Goal: Book appointment/travel/reservation

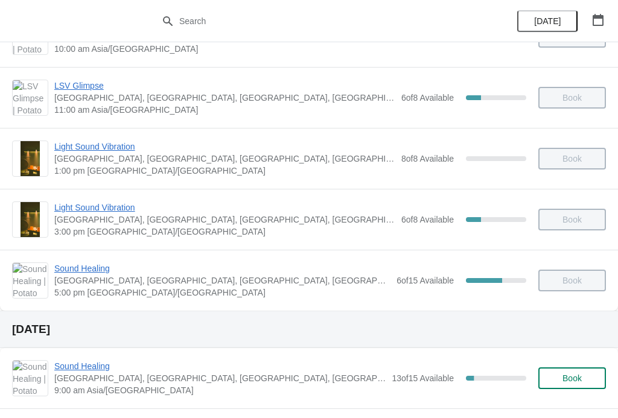
scroll to position [359, 0]
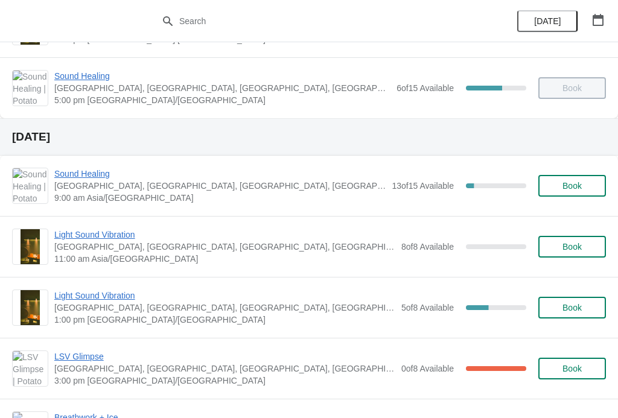
click at [575, 185] on span "Book" at bounding box center [572, 186] width 19 height 10
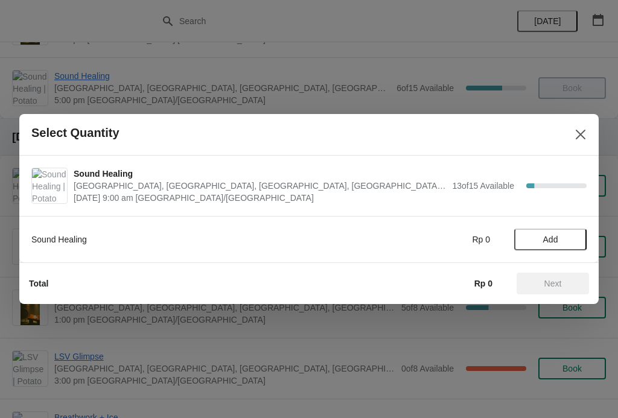
click at [575, 136] on icon "Close" at bounding box center [581, 135] width 12 height 12
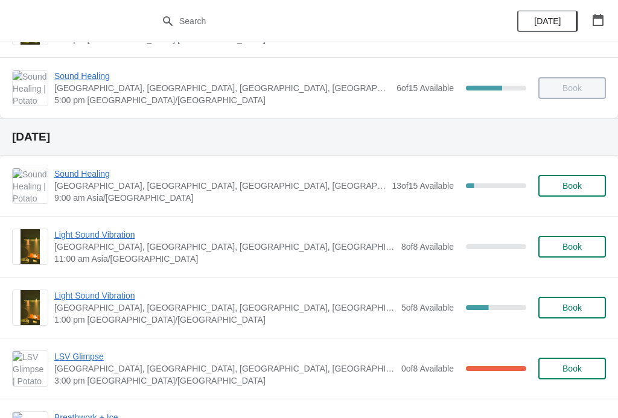
click at [93, 176] on span "Sound Healing" at bounding box center [219, 174] width 331 height 12
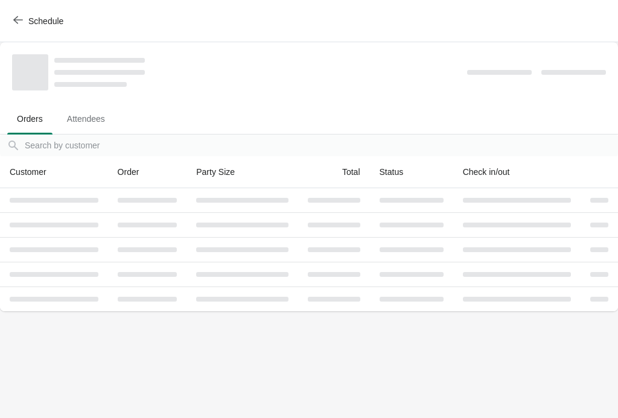
scroll to position [0, 0]
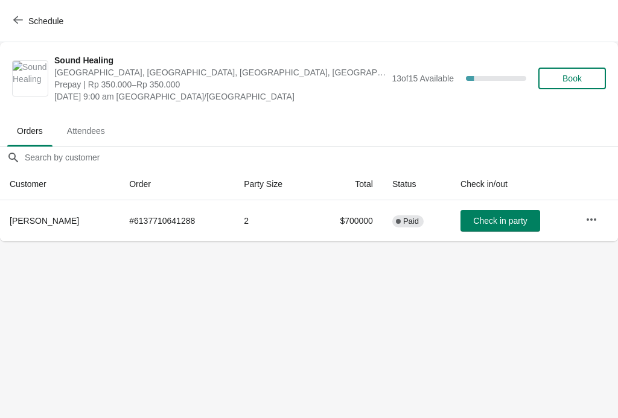
click at [581, 69] on button "Book" at bounding box center [573, 79] width 68 height 22
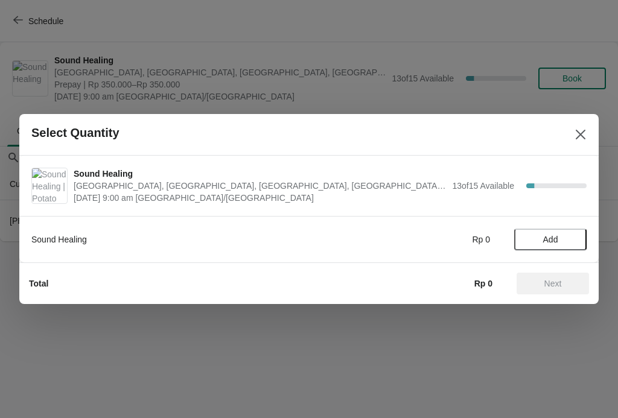
click at [589, 126] on button "Close" at bounding box center [581, 135] width 22 height 22
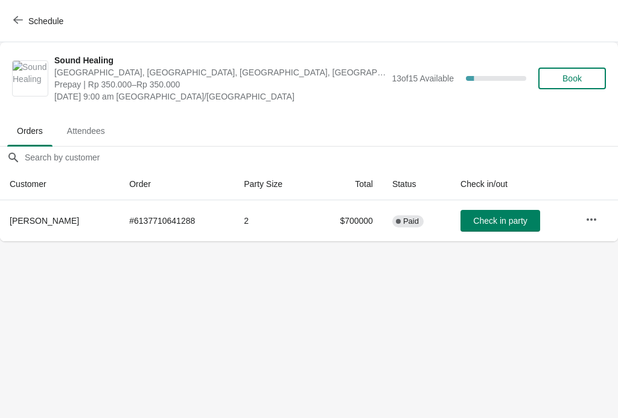
click at [571, 78] on span "Book" at bounding box center [572, 79] width 19 height 10
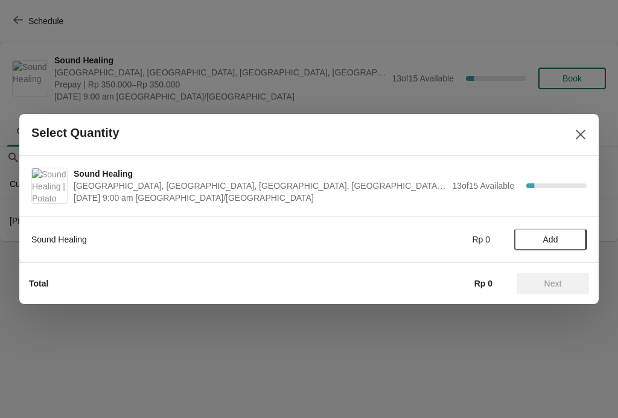
click at [556, 235] on span "Add" at bounding box center [550, 240] width 15 height 10
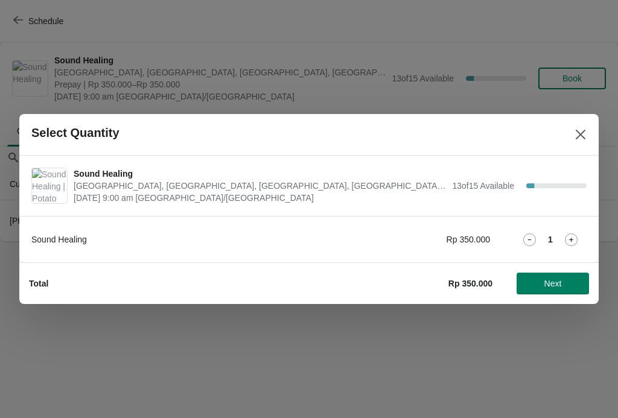
click at [558, 279] on span "Next" at bounding box center [554, 284] width 18 height 10
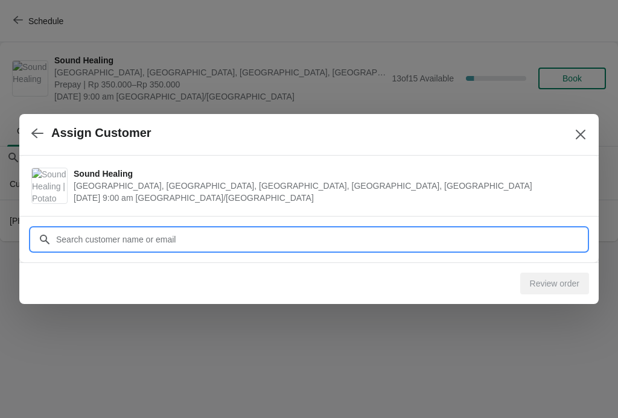
click at [343, 235] on input "Customer" at bounding box center [321, 240] width 531 height 22
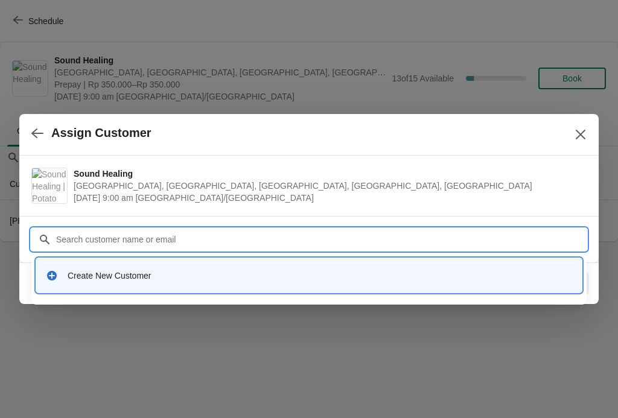
click at [499, 277] on div "Create New Customer" at bounding box center [320, 276] width 505 height 12
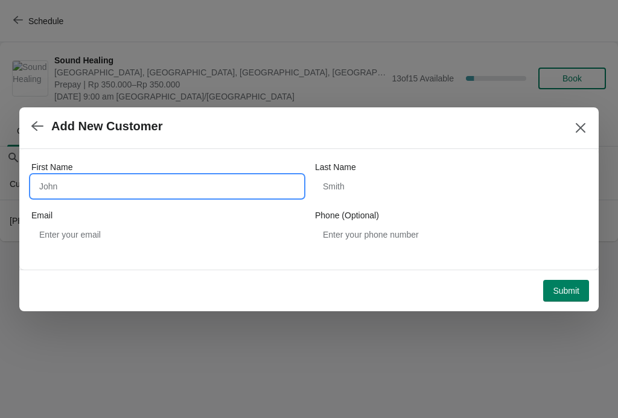
click at [241, 191] on input "First Name" at bounding box center [167, 187] width 272 height 22
type input "Matsuo"
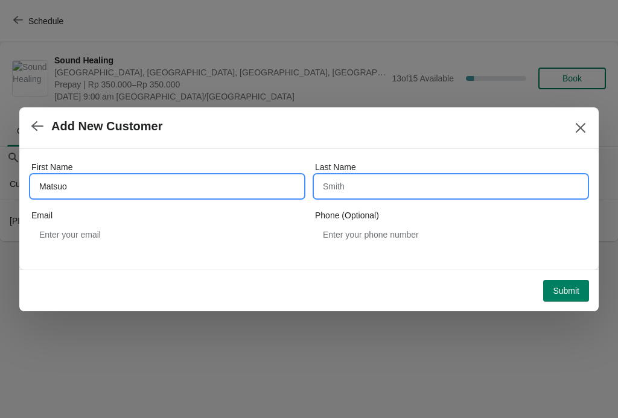
click at [438, 185] on input "Last Name" at bounding box center [451, 187] width 272 height 22
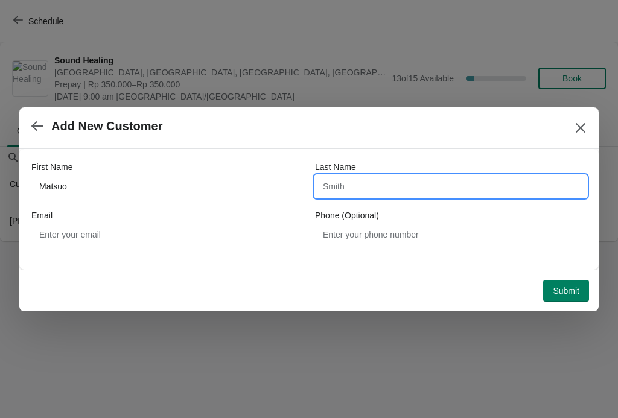
click at [402, 177] on input "Last Name" at bounding box center [451, 187] width 272 height 22
type input "[PERSON_NAME]"
click at [568, 284] on button "Submit" at bounding box center [566, 291] width 46 height 22
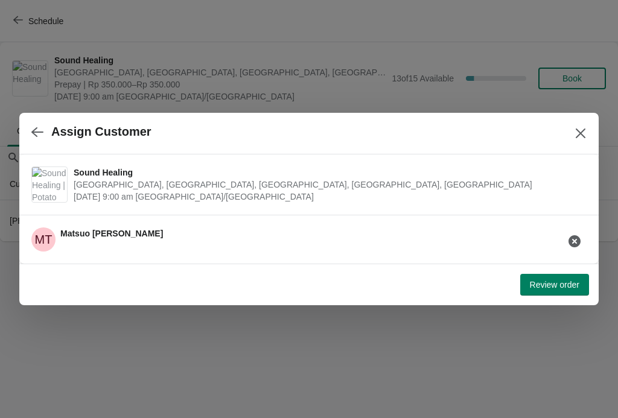
click at [581, 125] on button "Close" at bounding box center [581, 134] width 22 height 22
